Goal: Task Accomplishment & Management: Manage account settings

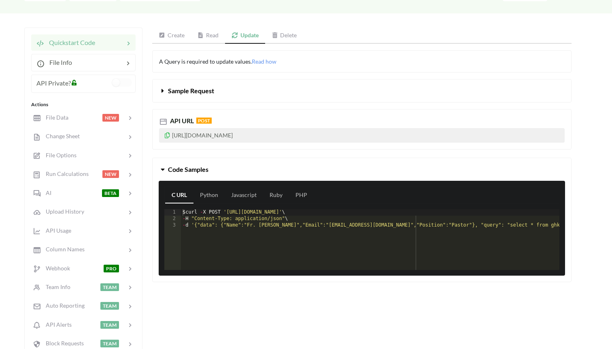
scroll to position [99, 0]
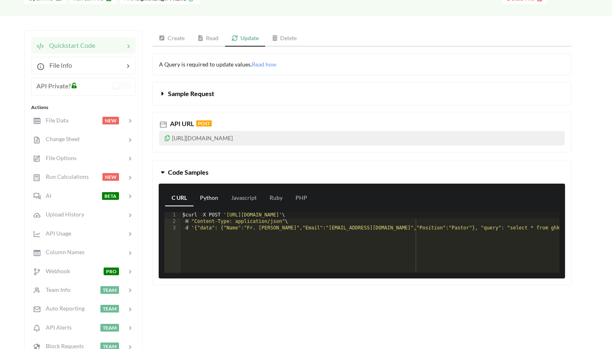
click at [205, 193] on link "Python" at bounding box center [209, 198] width 31 height 16
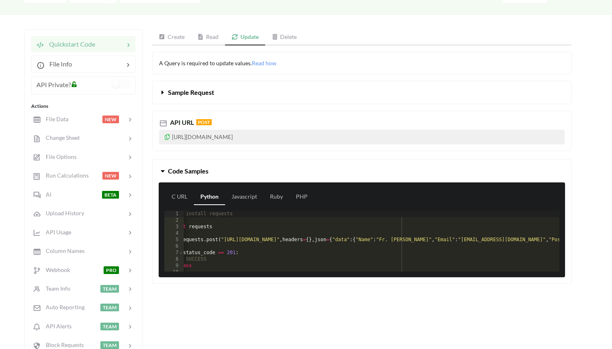
scroll to position [3, 0]
click at [244, 184] on div "C URL Python Javascript Ruby PHP 1 2 3 4 5 6 7 8 9 10 11 12 # pip install reque…" at bounding box center [362, 229] width 406 height 95
click at [247, 192] on link "Javascript" at bounding box center [244, 197] width 38 height 16
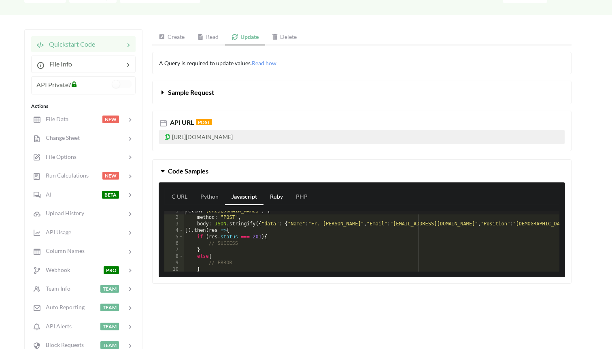
click at [271, 196] on link "Ruby" at bounding box center [277, 197] width 26 height 16
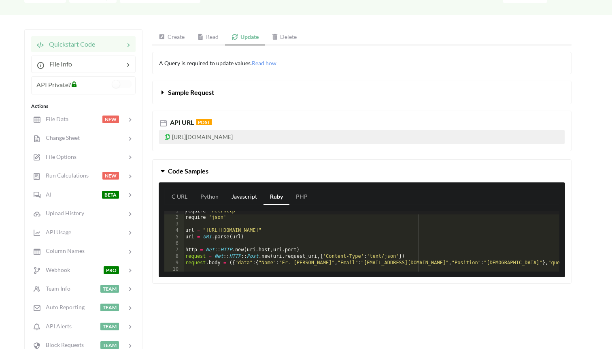
click at [242, 194] on link "Javascript" at bounding box center [244, 197] width 38 height 16
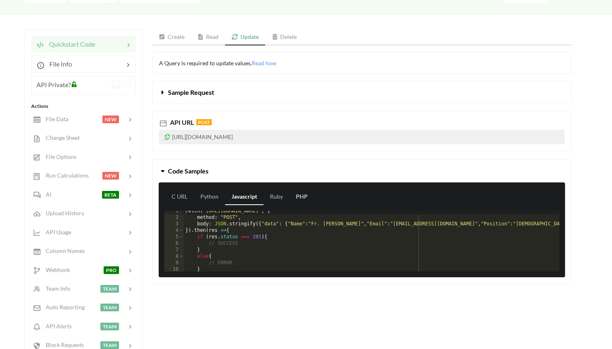
click at [293, 195] on link "PHP" at bounding box center [301, 197] width 25 height 16
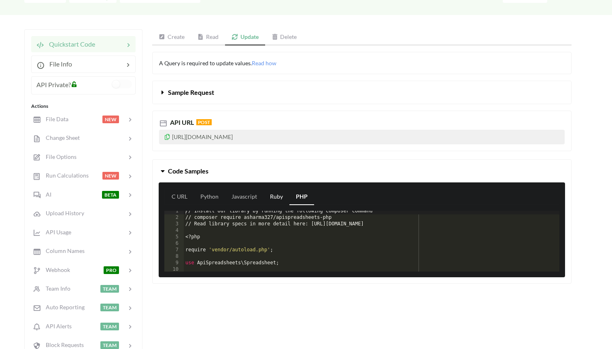
click at [273, 198] on link "Ruby" at bounding box center [277, 197] width 26 height 16
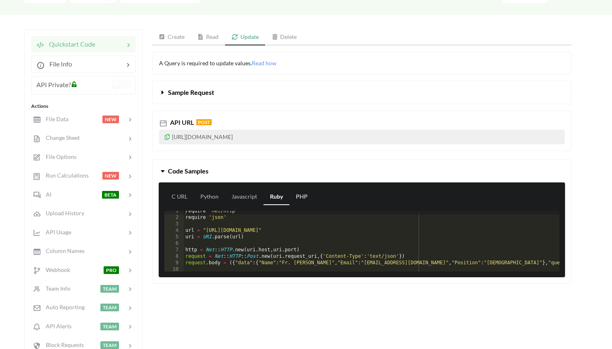
click at [296, 203] on link "PHP" at bounding box center [301, 197] width 25 height 16
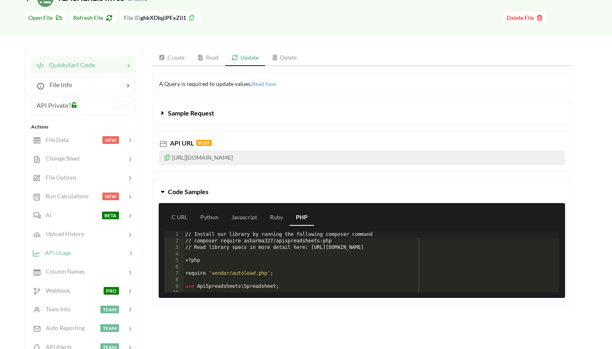
scroll to position [98, 0]
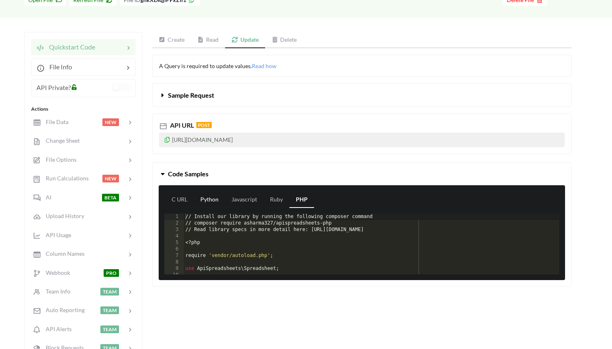
click at [211, 195] on link "Python" at bounding box center [209, 199] width 31 height 16
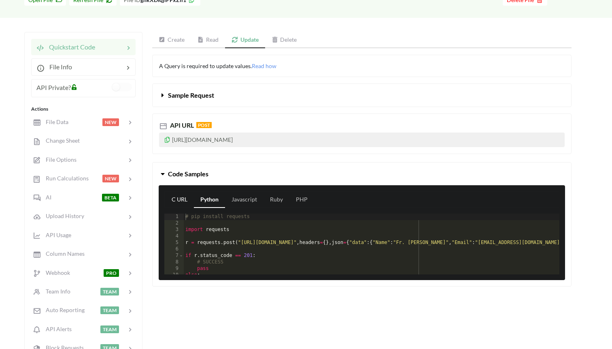
click at [175, 198] on link "C URL" at bounding box center [179, 199] width 29 height 16
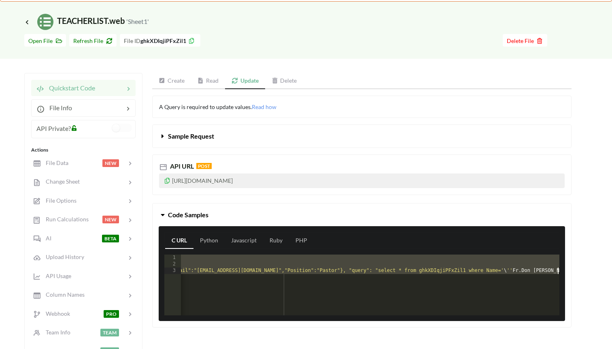
scroll to position [0, 132]
drag, startPoint x: 183, startPoint y: 257, endPoint x: 199, endPoint y: 287, distance: 34.1
click at [199, 287] on div "$ curl - X POST 'https://api.apispreadsheets.com/data/ghkXDIqjiPFxZil1/' \ - H …" at bounding box center [304, 291] width 510 height 74
drag, startPoint x: 189, startPoint y: 257, endPoint x: 475, endPoint y: 303, distance: 290.3
click at [475, 303] on div "$ curl - X POST 'https://api.apispreadsheets.com/data/ghkXDIqjiPFxZil1/' \ - H …" at bounding box center [304, 291] width 510 height 74
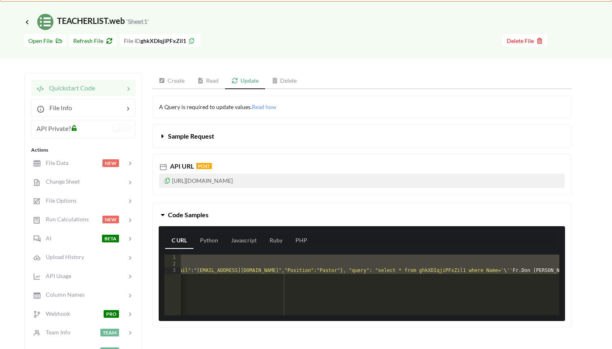
click at [176, 79] on link "Create" at bounding box center [171, 81] width 39 height 16
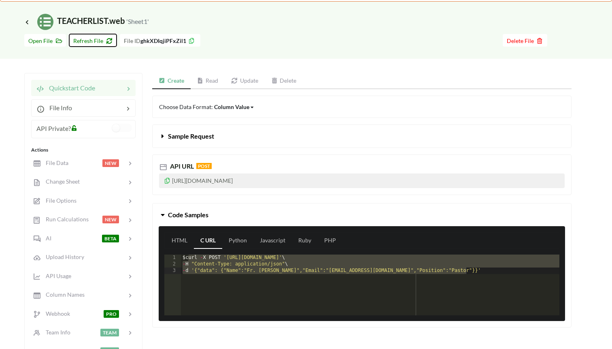
click at [95, 41] on span "Refresh File" at bounding box center [92, 40] width 39 height 7
click at [207, 80] on link "Read" at bounding box center [208, 81] width 34 height 16
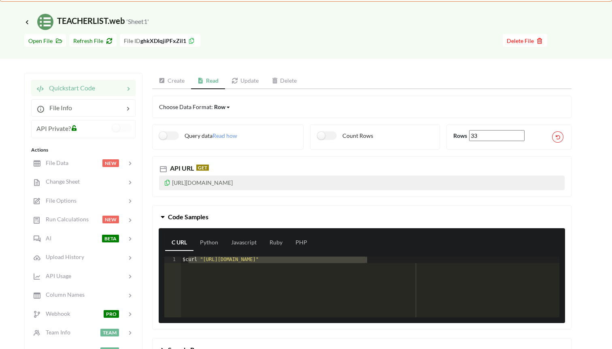
click at [252, 287] on div "$ curl "https://api.apispreadsheets.com/data/ghkXDIqjiPFxZil1/"" at bounding box center [370, 293] width 379 height 74
drag, startPoint x: 376, startPoint y: 259, endPoint x: 146, endPoint y: 259, distance: 230.3
click at [146, 259] on div "Code Samples C URL Python Javascript Ruby PHP 1 $ curl "https://api.apispreadsh…" at bounding box center [362, 267] width 432 height 124
click at [90, 220] on div at bounding box center [96, 219] width 14 height 9
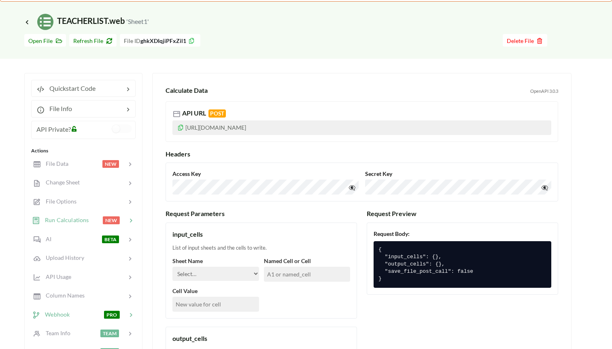
click at [51, 314] on span "Webhook" at bounding box center [55, 313] width 30 height 7
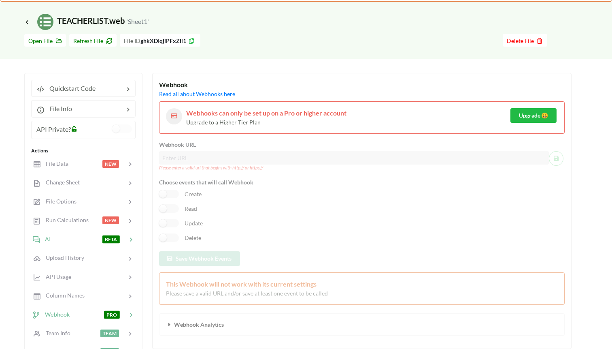
click at [49, 243] on div "AI BETA" at bounding box center [83, 238] width 106 height 19
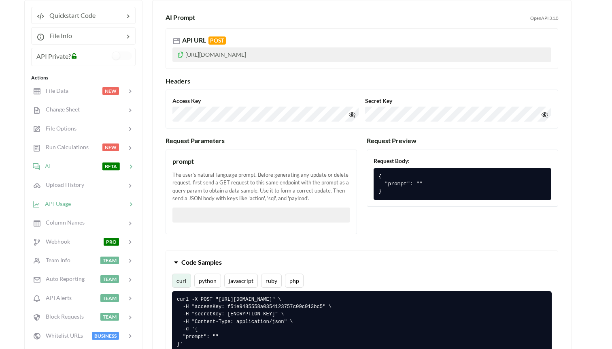
scroll to position [0, 0]
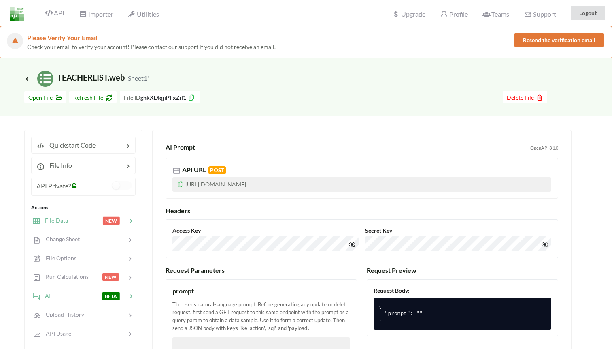
click at [69, 213] on div "File Data NEW" at bounding box center [83, 220] width 106 height 19
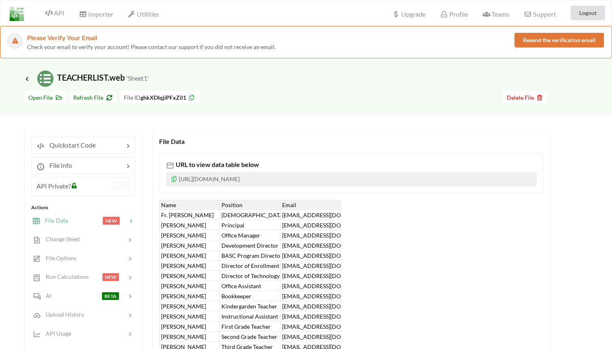
click at [534, 37] on button "Resend the verification email" at bounding box center [559, 40] width 89 height 15
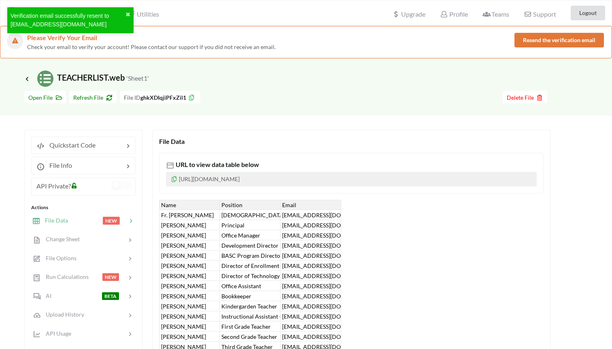
click at [252, 91] on div at bounding box center [351, 97] width 302 height 13
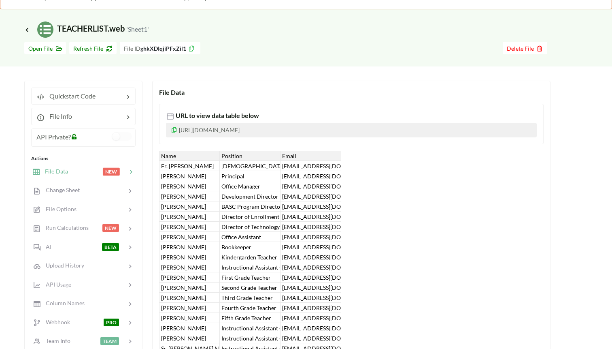
scroll to position [51, 0]
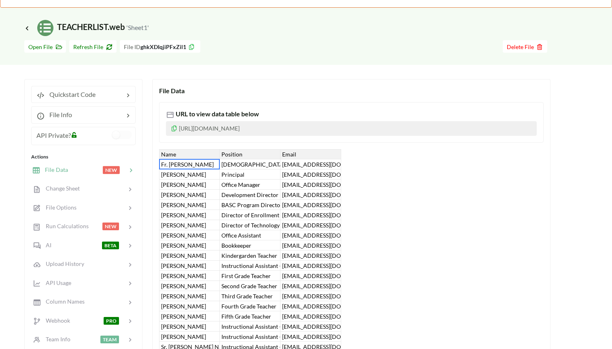
click at [187, 164] on div "Fr. Don Gutman" at bounding box center [189, 164] width 61 height 10
click at [202, 178] on div "Chris Harris" at bounding box center [189, 174] width 61 height 10
click at [233, 174] on div "Principal" at bounding box center [250, 174] width 61 height 10
click at [319, 170] on div "charris@stclarepdx.org" at bounding box center [311, 174] width 61 height 10
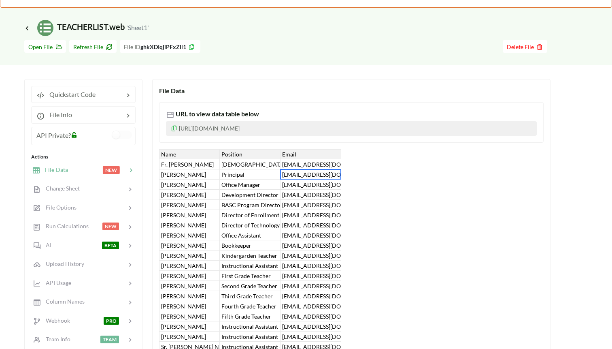
click at [243, 63] on div "Go To Files page Download hidden Open File Refresh File File ID ghkXDIqjiPFxZil…" at bounding box center [306, 50] width 612 height 29
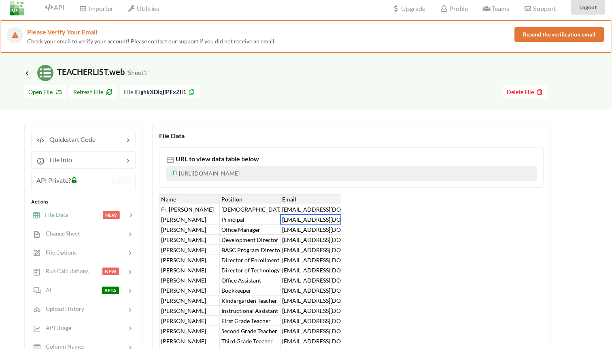
scroll to position [0, 0]
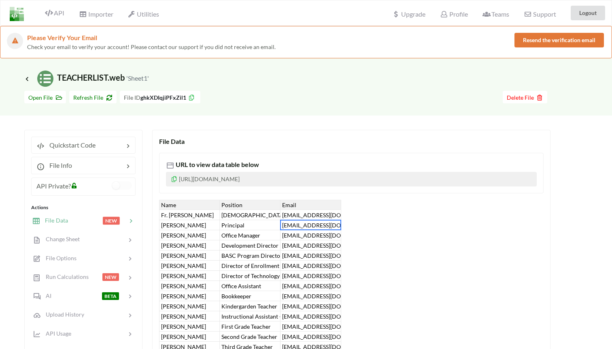
click at [198, 212] on div "Fr. Don Gutman" at bounding box center [189, 215] width 61 height 10
click at [261, 213] on div "Pastor" at bounding box center [250, 215] width 61 height 10
type input "Pastor2"
click at [253, 213] on div "Pastor" at bounding box center [250, 215] width 61 height 10
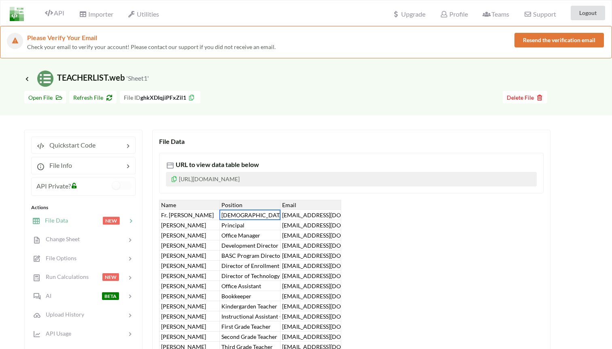
click at [255, 221] on div "Principal" at bounding box center [250, 225] width 61 height 10
type input "Principal2"
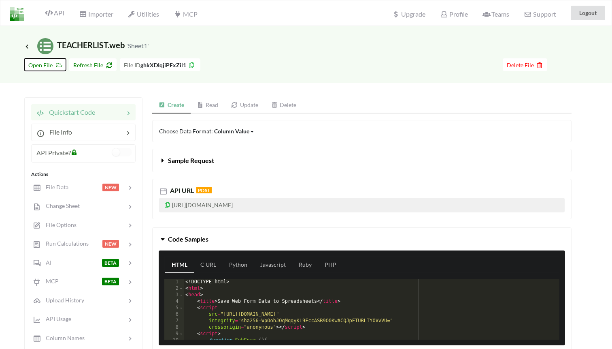
click at [38, 64] on span "Open File" at bounding box center [45, 65] width 34 height 7
click at [26, 45] on icon at bounding box center [26, 46] width 7 height 6
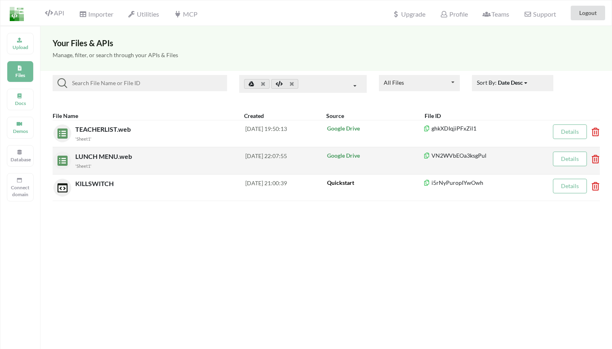
click at [114, 161] on div "'Sheet1'" at bounding box center [160, 165] width 170 height 9
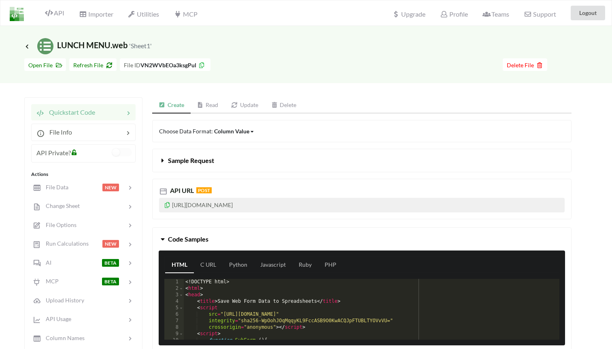
click at [215, 33] on div "Icon Link LUNCH MENU.web 'Sheet1'" at bounding box center [306, 40] width 612 height 28
click at [26, 45] on icon at bounding box center [26, 46] width 7 height 6
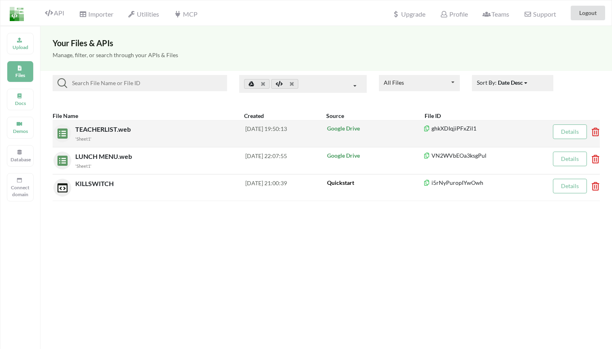
click at [83, 136] on small "'Sheet1'" at bounding box center [83, 138] width 16 height 5
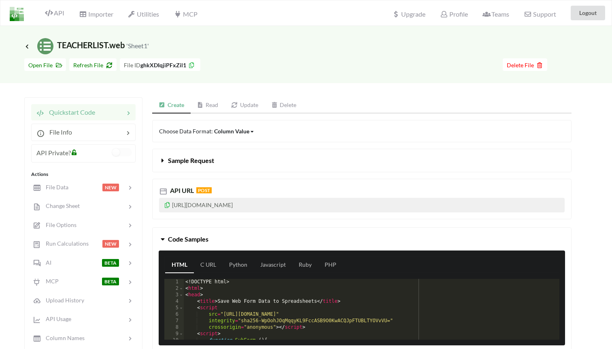
click at [255, 44] on div "Icon Link TEACHERLIST.web 'Sheet1'" at bounding box center [306, 46] width 564 height 16
click at [183, 21] on div "MCP" at bounding box center [185, 13] width 34 height 18
click at [183, 12] on span "MCP" at bounding box center [185, 15] width 23 height 10
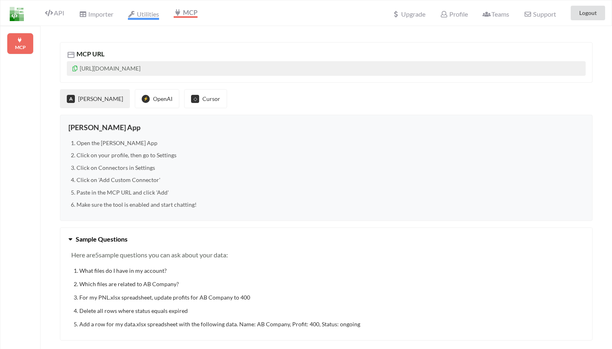
click at [139, 11] on span "Utilities" at bounding box center [143, 15] width 31 height 10
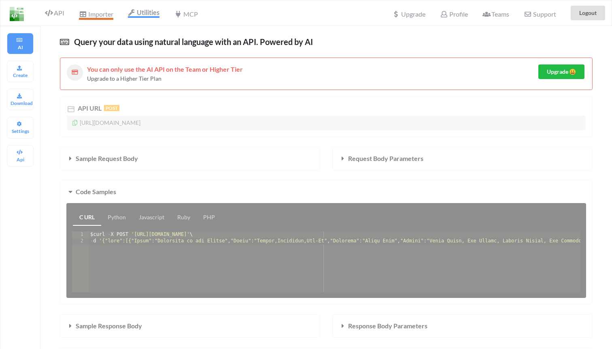
click at [98, 15] on span "Importer" at bounding box center [96, 15] width 34 height 10
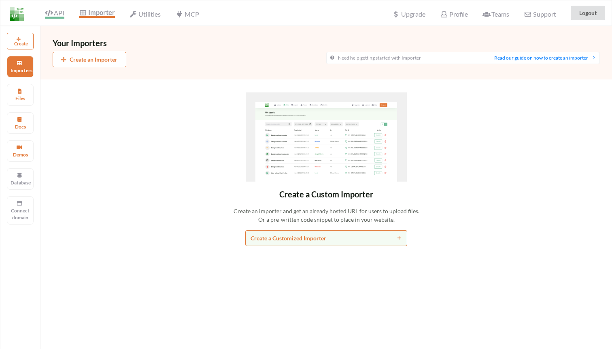
click at [62, 15] on span "API" at bounding box center [54, 14] width 19 height 10
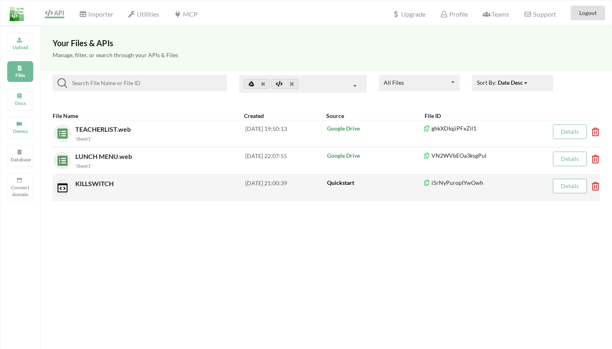
click at [87, 189] on div "KILLSWITCH" at bounding box center [160, 188] width 170 height 18
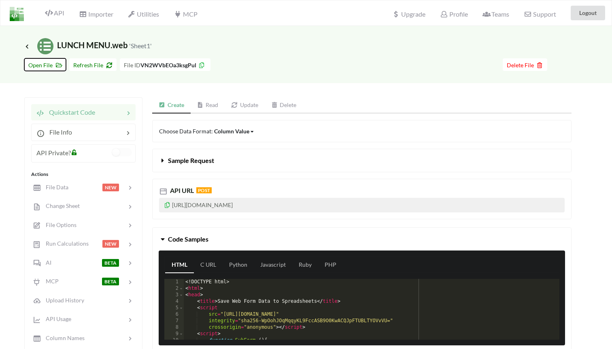
click at [44, 70] on button "Open File" at bounding box center [45, 64] width 42 height 13
click at [87, 66] on span "Refresh File" at bounding box center [92, 65] width 39 height 7
click at [43, 65] on span "Open File" at bounding box center [45, 65] width 34 height 7
click at [94, 64] on span "Refresh File" at bounding box center [92, 65] width 39 height 7
click at [297, 62] on div at bounding box center [357, 64] width 292 height 13
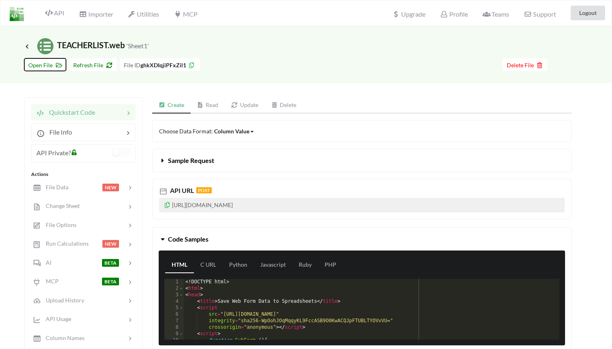
click at [45, 67] on span "Open File" at bounding box center [45, 65] width 34 height 7
click at [83, 50] on span "Icon Link TEACHERLIST.web 'Sheet1'" at bounding box center [86, 45] width 125 height 10
click at [89, 64] on span "Refresh File" at bounding box center [92, 65] width 39 height 7
click at [87, 65] on span "Refresh File" at bounding box center [92, 65] width 39 height 7
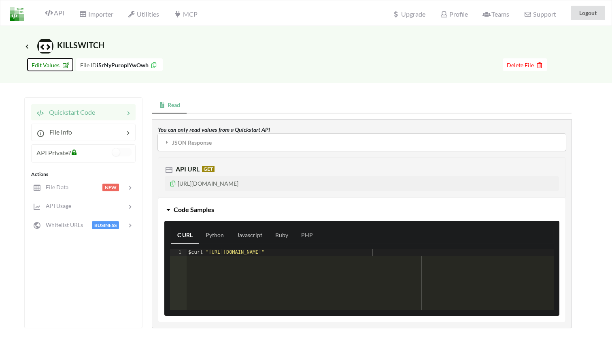
click at [47, 62] on span "Edit Values" at bounding box center [50, 65] width 37 height 7
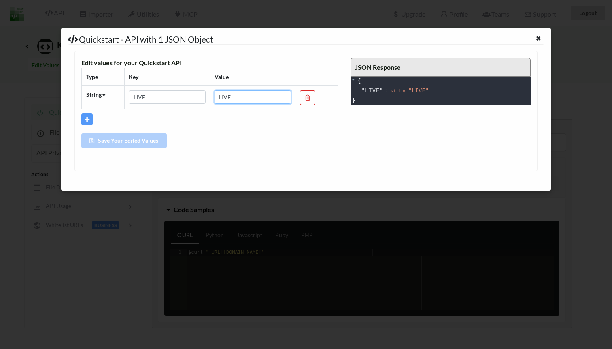
click at [244, 98] on input "LIVE" at bounding box center [253, 97] width 77 height 14
drag, startPoint x: 244, startPoint y: 98, endPoint x: 214, endPoint y: 97, distance: 29.6
click at [215, 97] on input "LIVE" at bounding box center [253, 97] width 77 height 14
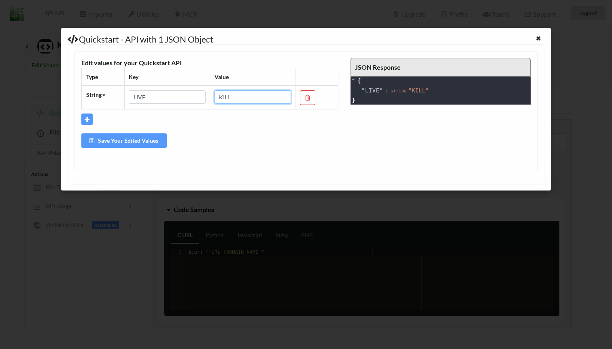
type input "KILL"
click at [123, 138] on button "Save Your Edited Values" at bounding box center [123, 140] width 85 height 15
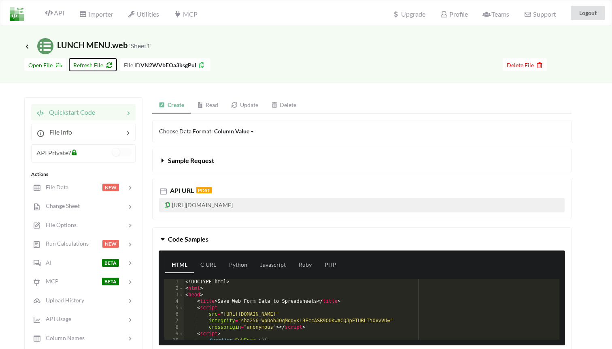
click at [91, 65] on span "Refresh File" at bounding box center [92, 65] width 39 height 7
click at [42, 65] on span "Open File" at bounding box center [45, 65] width 34 height 7
click at [53, 60] on button "Open File" at bounding box center [45, 64] width 42 height 13
click at [24, 43] on icon at bounding box center [26, 46] width 7 height 6
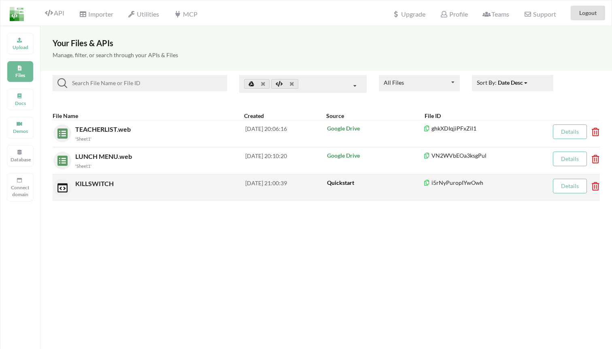
click at [98, 185] on span "KILLSWITCH" at bounding box center [95, 183] width 40 height 8
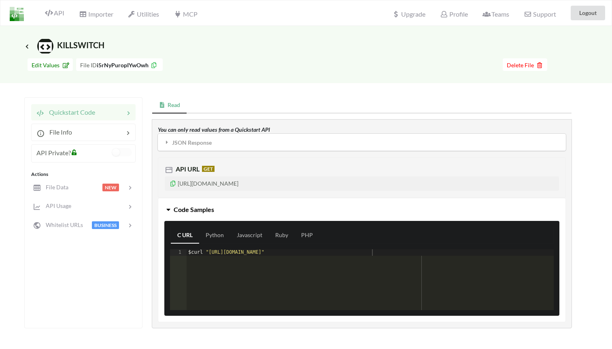
click at [51, 55] on div "Go To Files page Edit Values File ID i5rNyPuropIYwOwh Delete File" at bounding box center [306, 68] width 612 height 29
click at [51, 66] on span "Edit Values" at bounding box center [50, 65] width 37 height 7
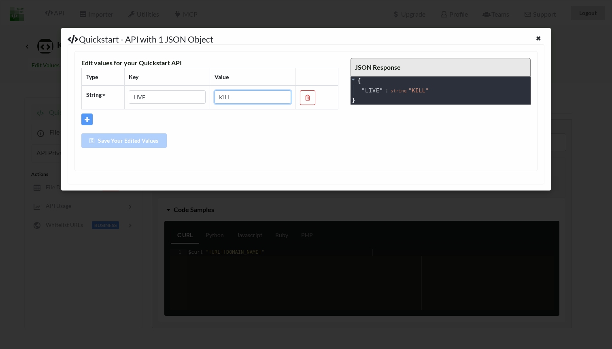
click at [254, 102] on input "KILL" at bounding box center [253, 97] width 77 height 14
type input "LIVE"
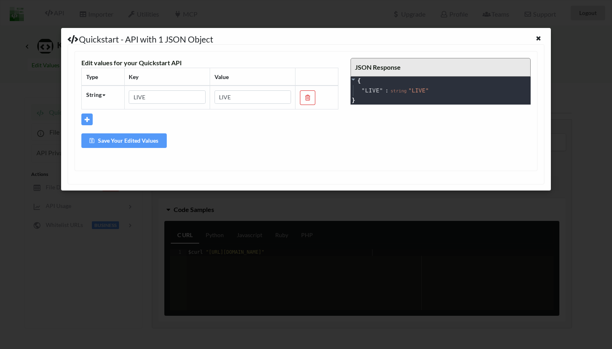
click at [140, 136] on button "Save Your Edited Values" at bounding box center [123, 140] width 85 height 15
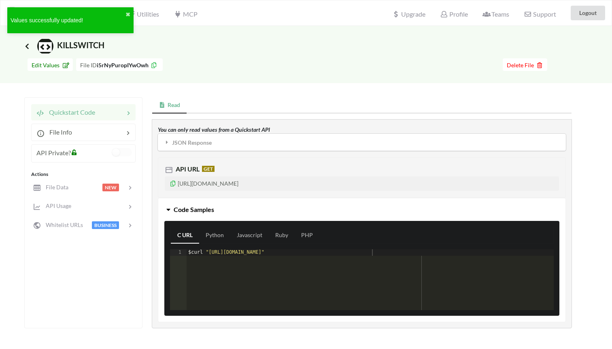
click at [27, 47] on icon at bounding box center [26, 46] width 7 height 6
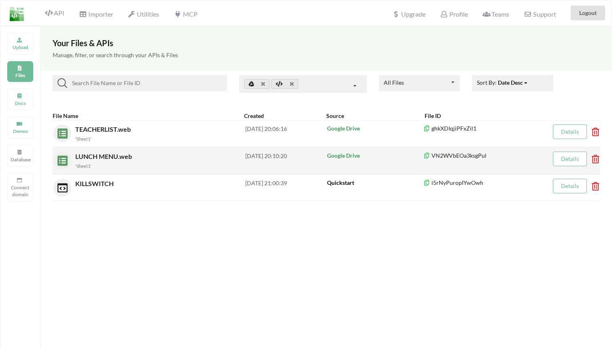
click at [87, 166] on small "'Sheet1'" at bounding box center [83, 165] width 16 height 5
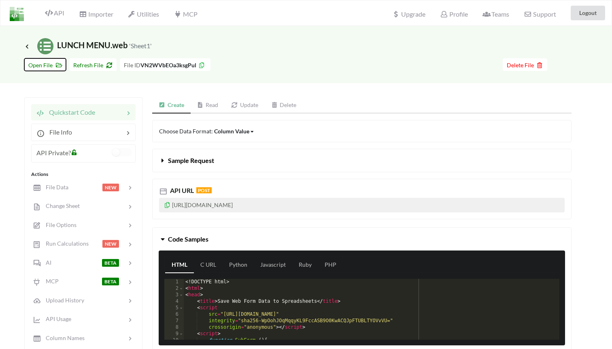
click at [49, 65] on span "Open File" at bounding box center [45, 65] width 34 height 7
click at [81, 63] on span "Refresh File" at bounding box center [92, 65] width 39 height 7
click at [50, 62] on span "Open File" at bounding box center [45, 65] width 34 height 7
